Goal: Transaction & Acquisition: Purchase product/service

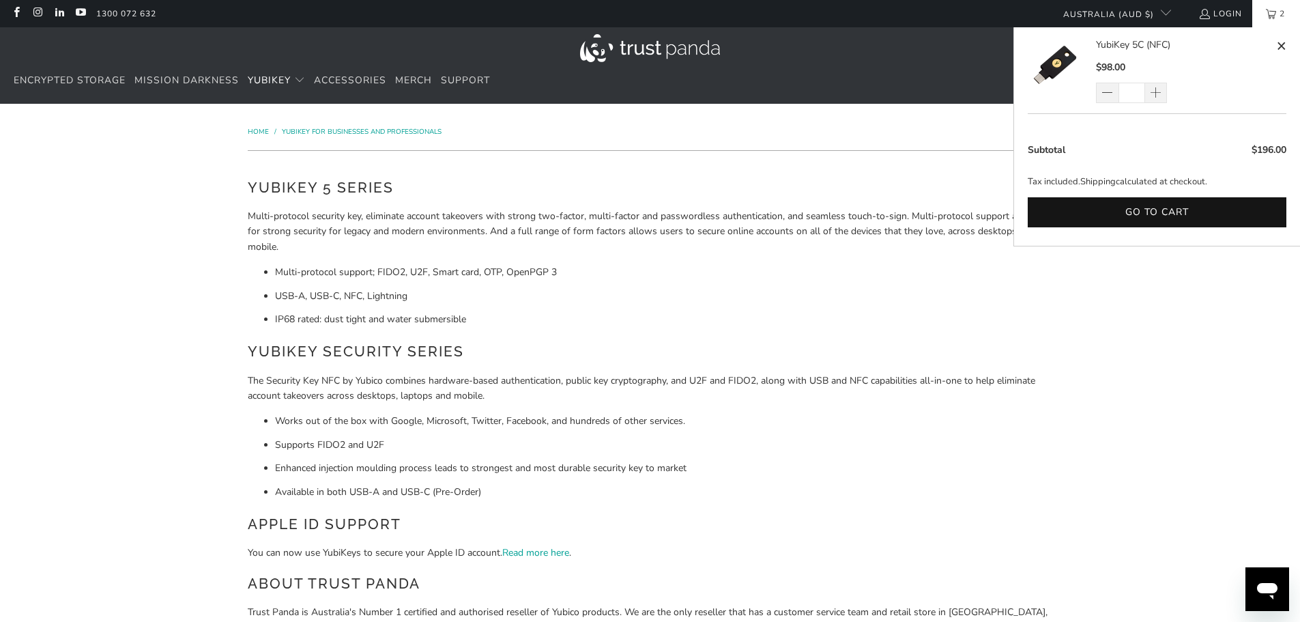
click at [1274, 13] on link "2" at bounding box center [1276, 13] width 48 height 27
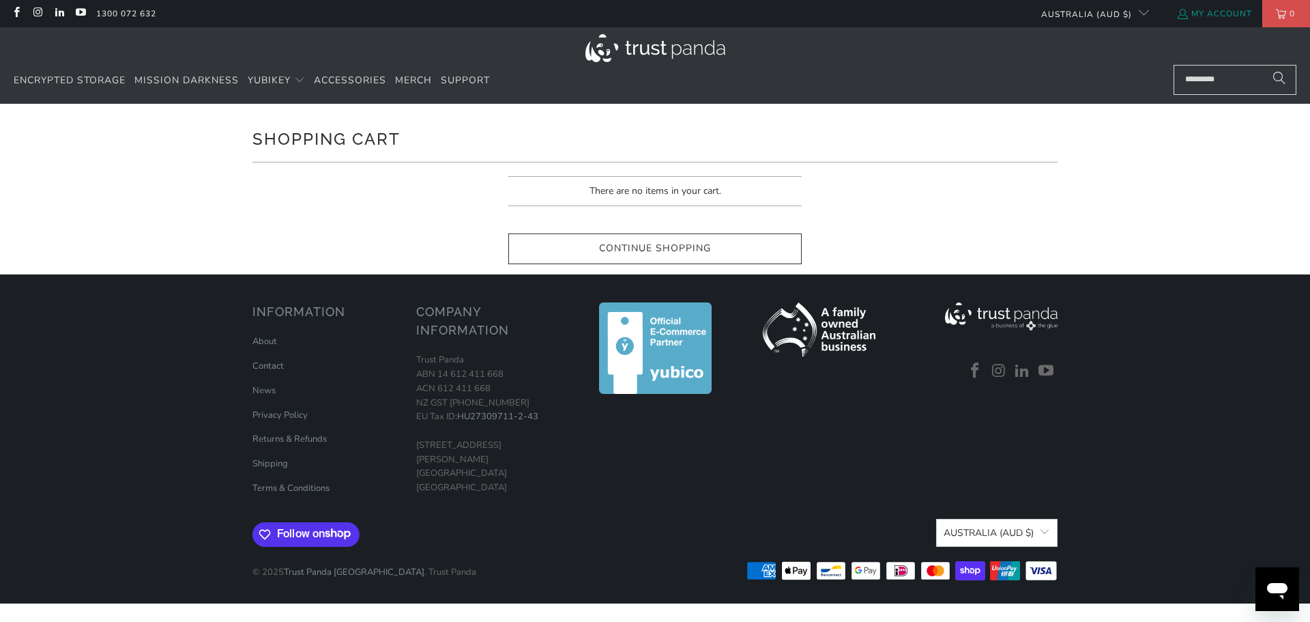
click at [1210, 14] on link "My Account" at bounding box center [1214, 13] width 76 height 15
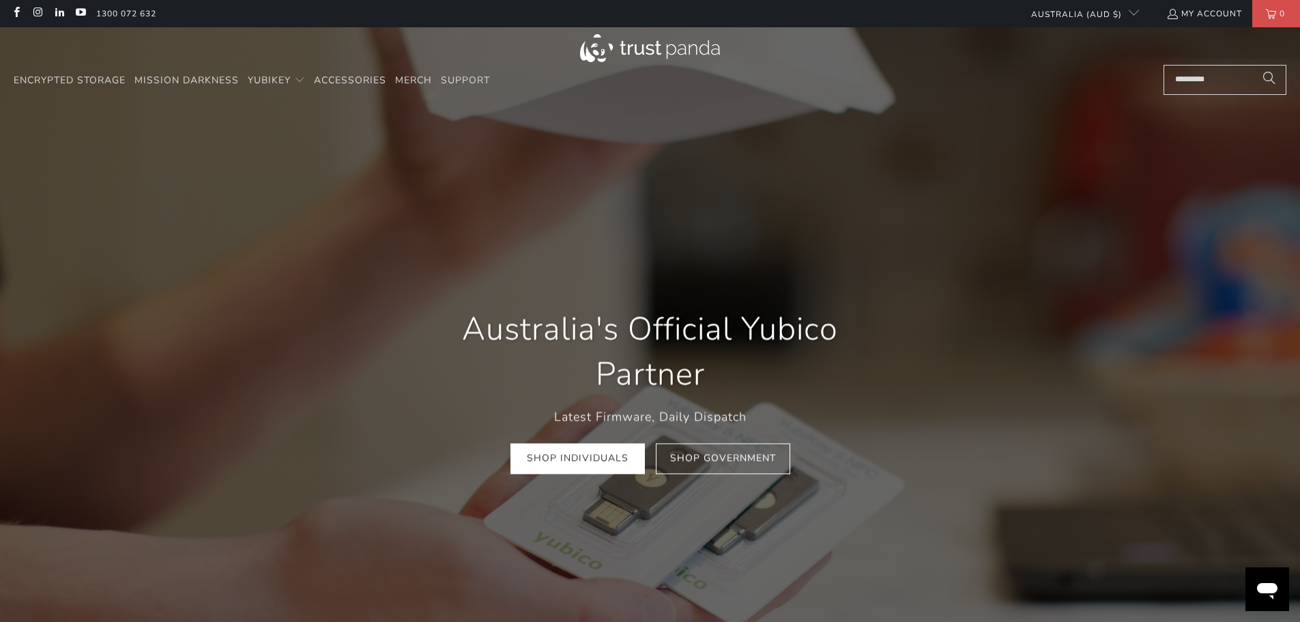
click at [1257, 587] on icon "Open messaging window" at bounding box center [1267, 591] width 20 height 16
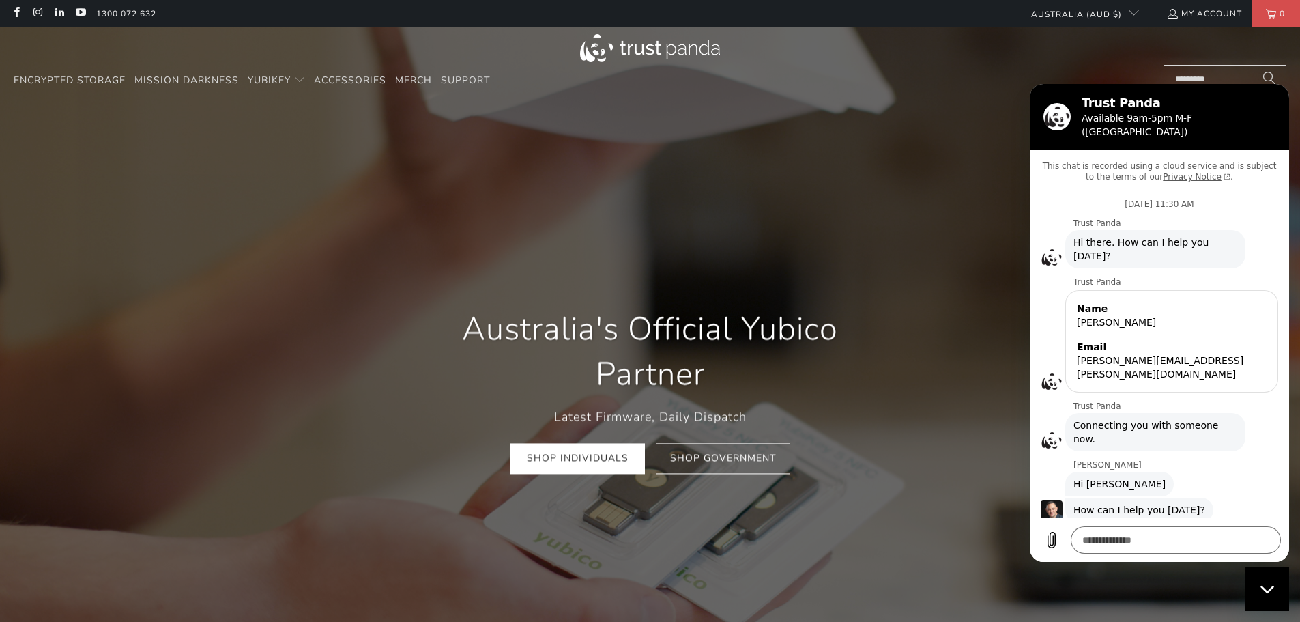
scroll to position [312, 0]
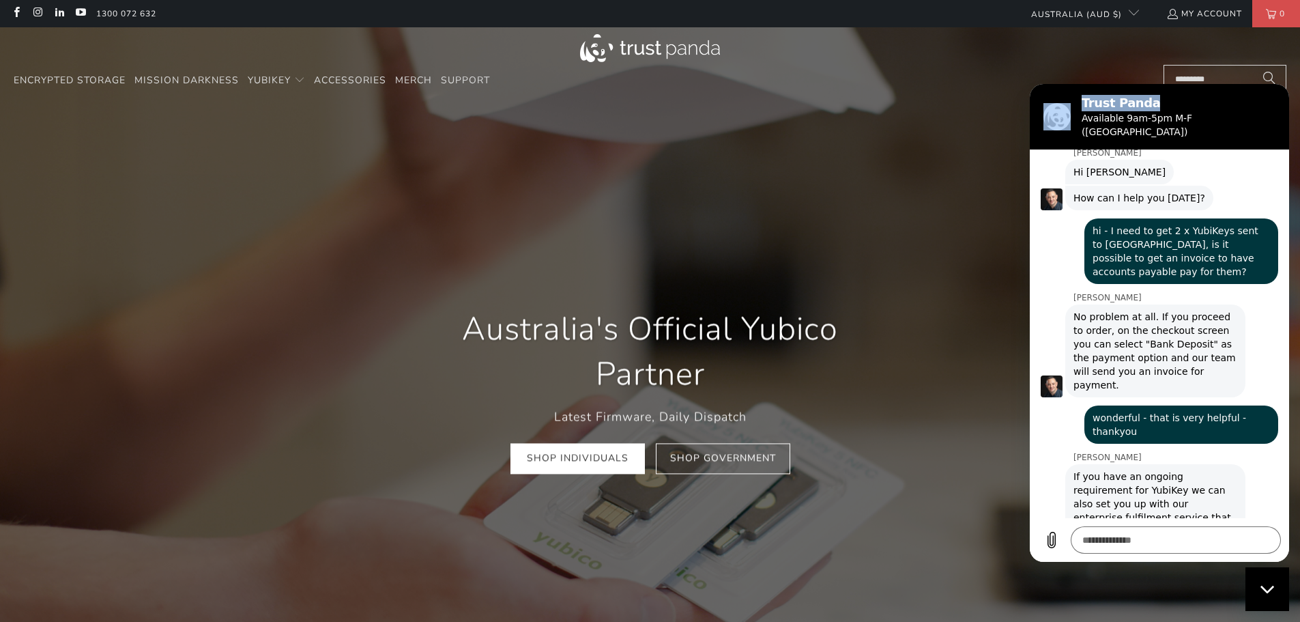
click at [1289, 96] on html "Trust Panda Available 9am-5pm M-F ([GEOGRAPHIC_DATA]) This chat is recorded usi…" at bounding box center [1159, 323] width 259 height 478
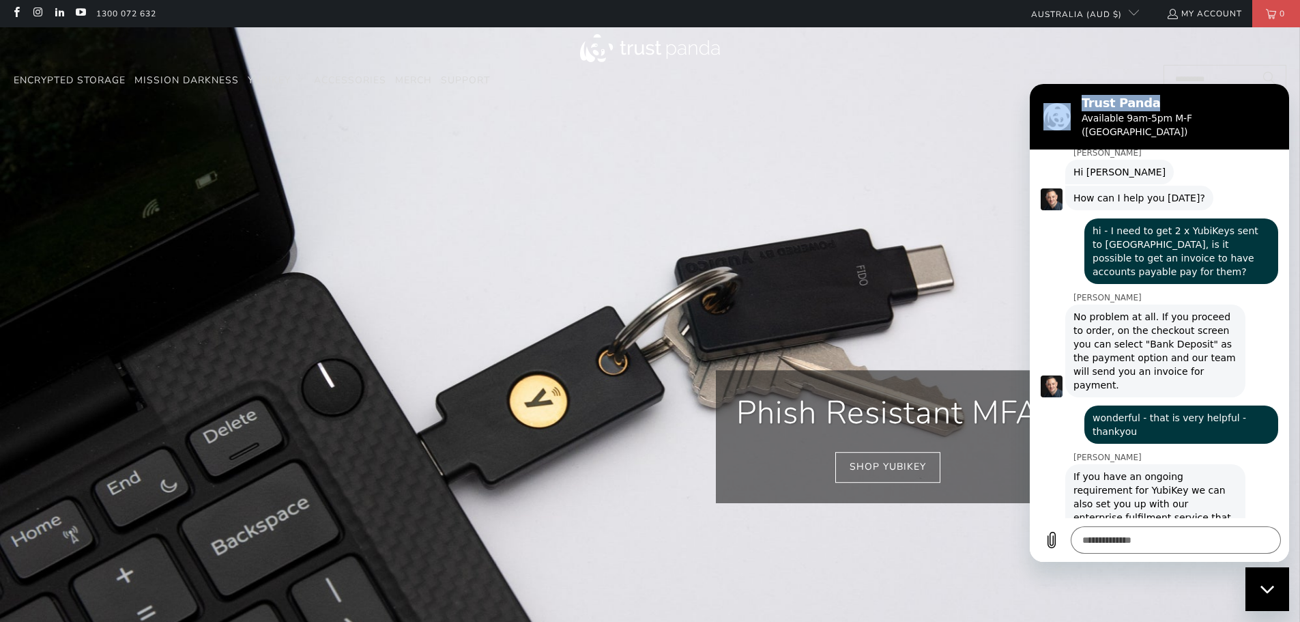
scroll to position [0, 524]
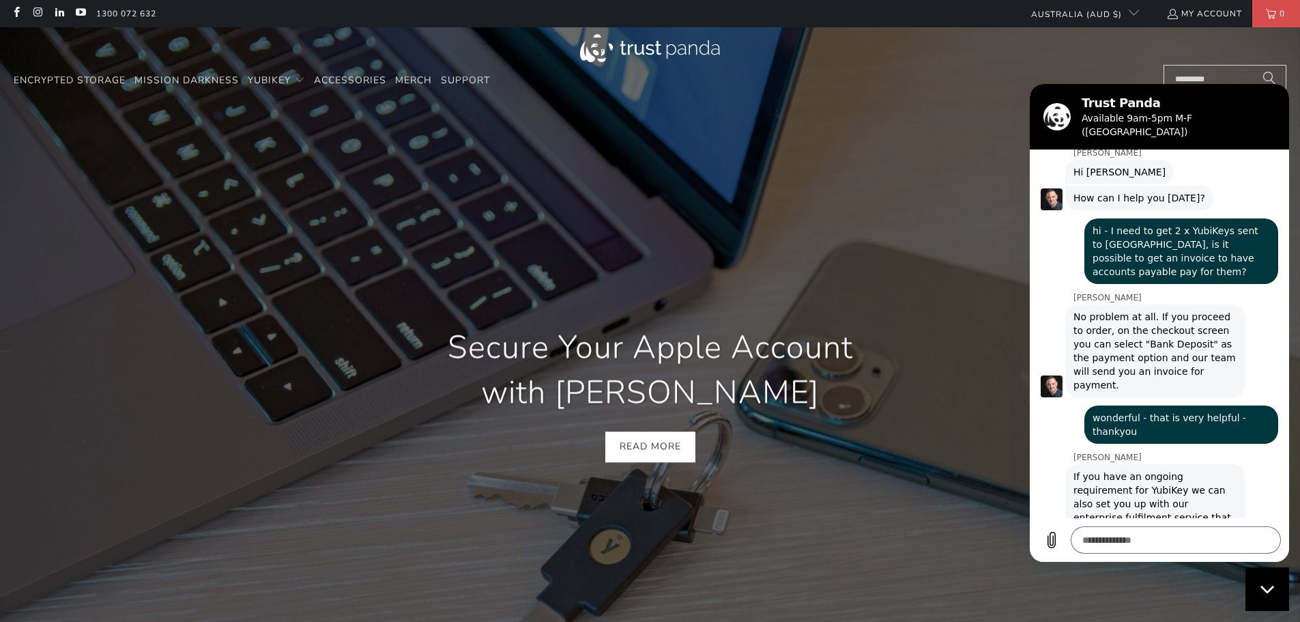
click at [1197, 570] on div "[DATE] 11:35 AM" at bounding box center [1164, 576] width 248 height 12
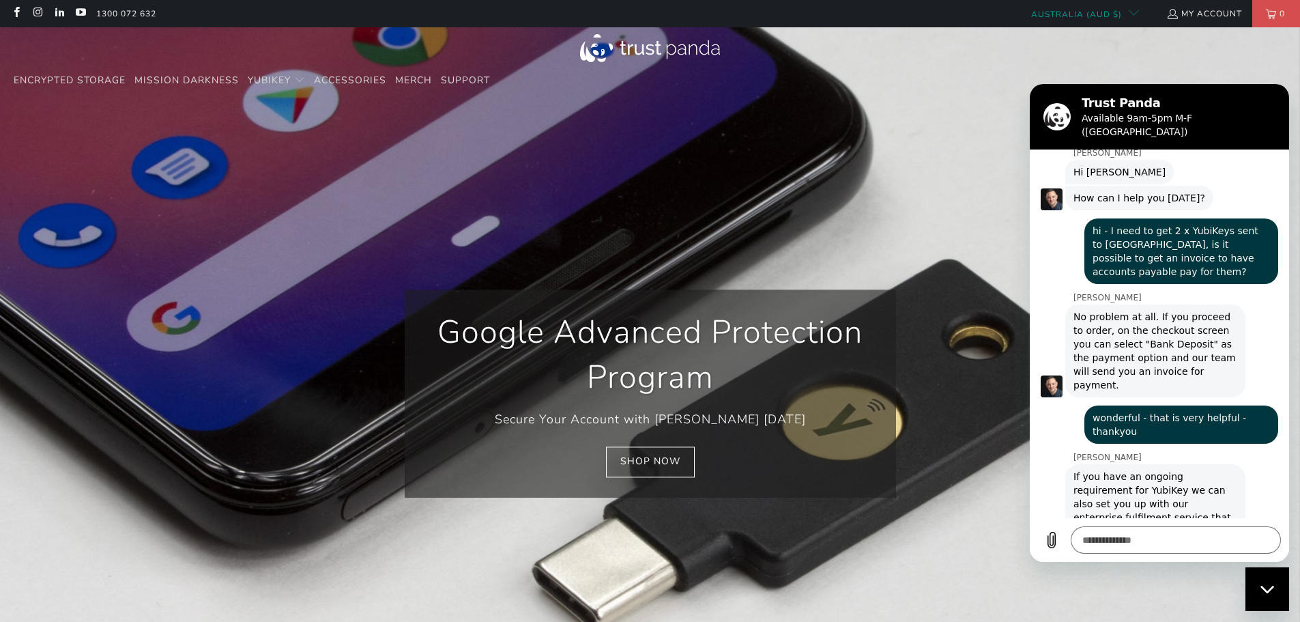
scroll to position [0, 785]
